Goal: Complete application form

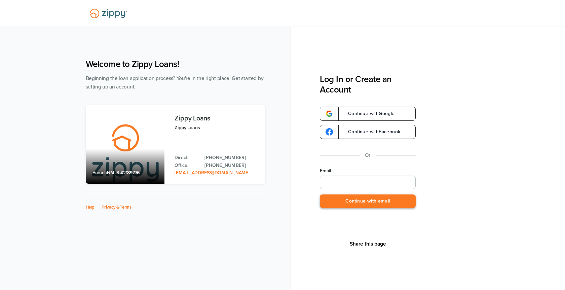
type input "**********"
click at [392, 205] on button "Continue with email" at bounding box center [368, 202] width 96 height 14
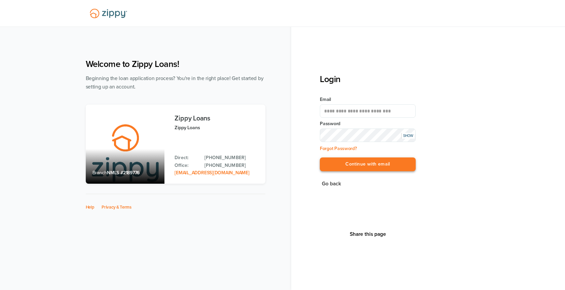
click at [376, 167] on button "Continue with email" at bounding box center [368, 165] width 96 height 14
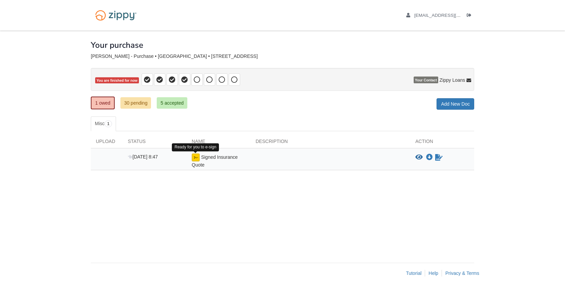
click at [196, 156] on img at bounding box center [196, 157] width 8 height 8
click at [338, 196] on div "× × × Pending Add Document Notice document will be included in the email sent t…" at bounding box center [283, 143] width 384 height 225
click at [438, 156] on icon "Sign Form" at bounding box center [438, 157] width 7 height 7
click at [196, 157] on img at bounding box center [196, 157] width 8 height 8
click at [438, 158] on icon "Waiting for your co-borrower to e-sign" at bounding box center [438, 157] width 7 height 7
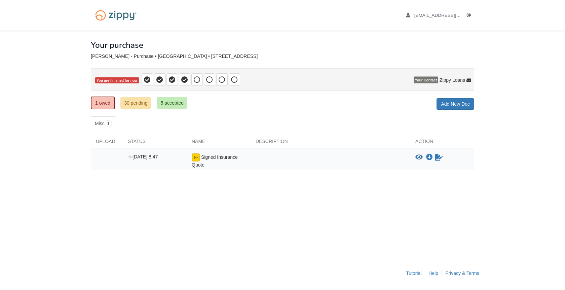
click at [296, 111] on div "× × × Pending Add Document Notice document will be included in the email sent t…" at bounding box center [283, 143] width 384 height 225
click at [203, 170] on div "Aug 5 8:47 Signed Insurance Quote View blank/sample document View blank/sample …" at bounding box center [283, 159] width 384 height 22
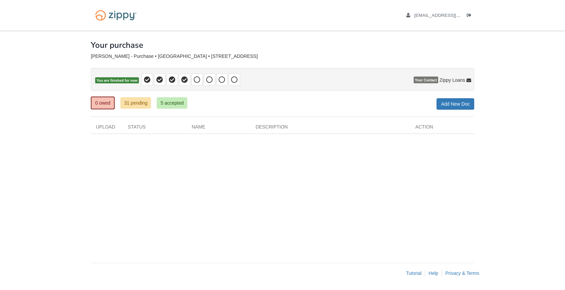
click at [164, 26] on div "[EMAIL_ADDRESS][DOMAIN_NAME] Logout" at bounding box center [283, 15] width 394 height 31
click at [152, 147] on div "× × × Pending Add Document Notice document will be included in the email sent t…" at bounding box center [283, 143] width 384 height 225
click at [152, 148] on div "× × × Pending Add Document Notice document will be included in the email sent t…" at bounding box center [283, 143] width 384 height 225
